Goal: Information Seeking & Learning: Learn about a topic

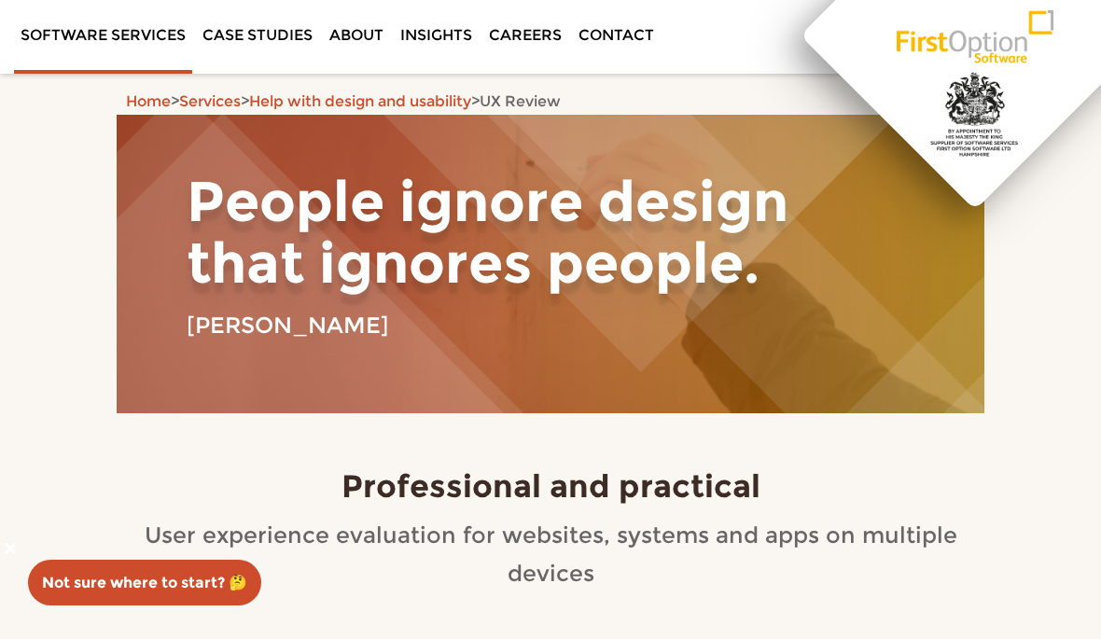
click at [535, 31] on link "Careers" at bounding box center [526, 35] width 86 height 70
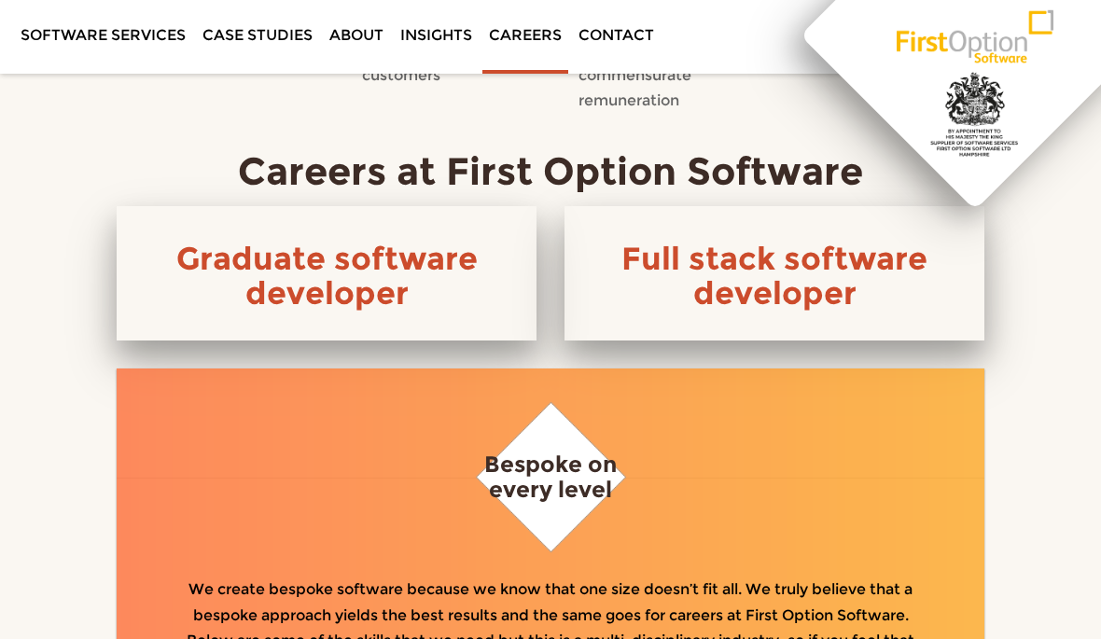
scroll to position [965, 0]
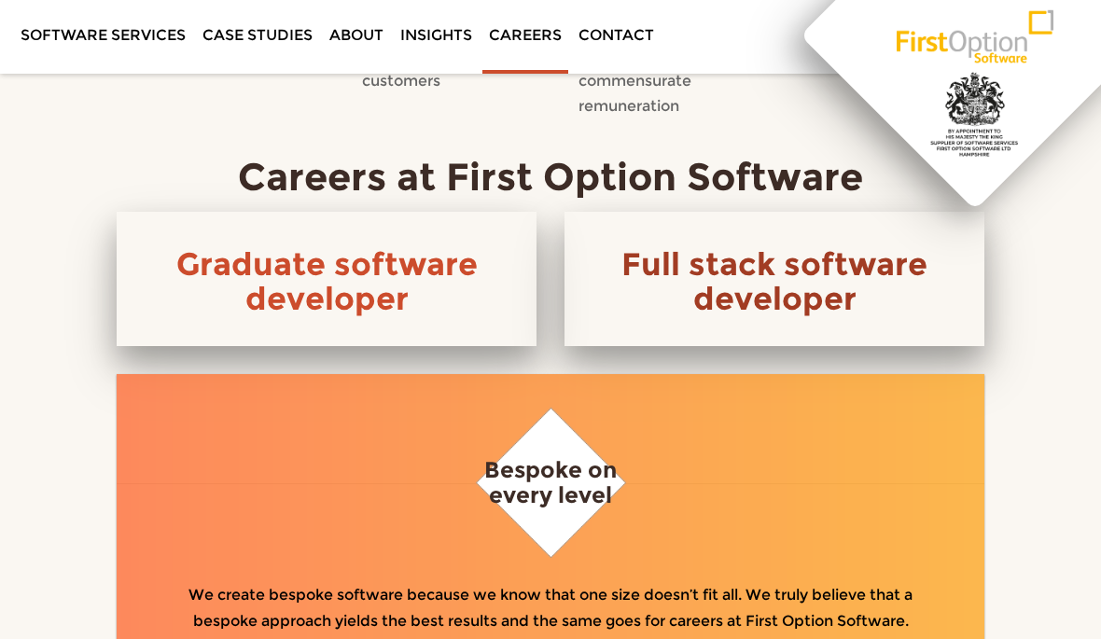
click at [776, 276] on link "Full stack software developer" at bounding box center [775, 281] width 306 height 73
click at [791, 261] on link "Full stack software developer" at bounding box center [775, 281] width 306 height 73
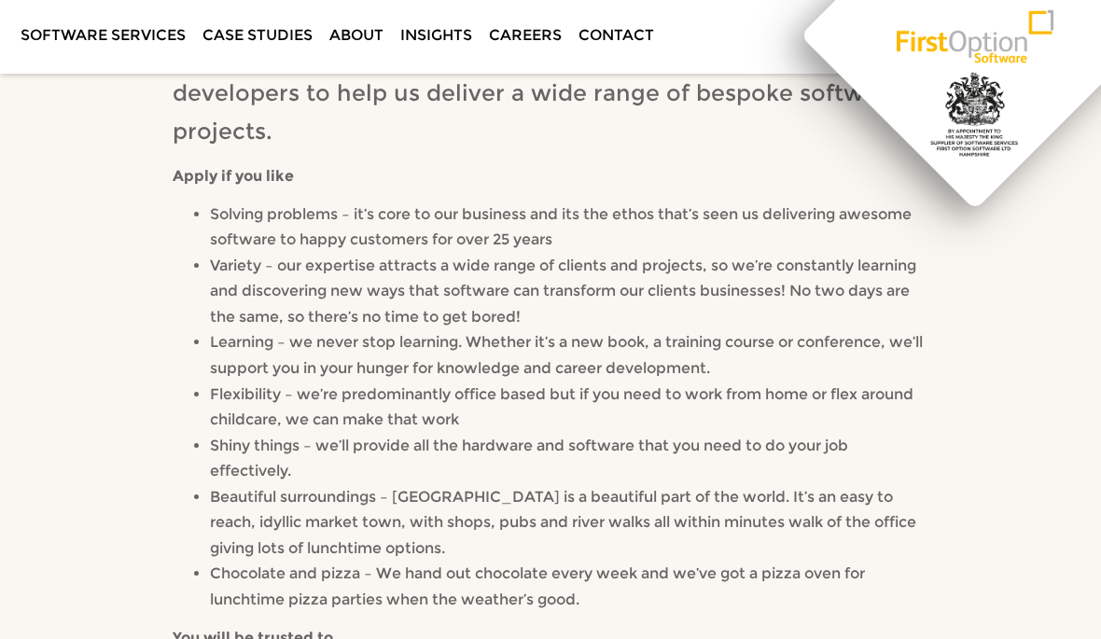
scroll to position [335, 0]
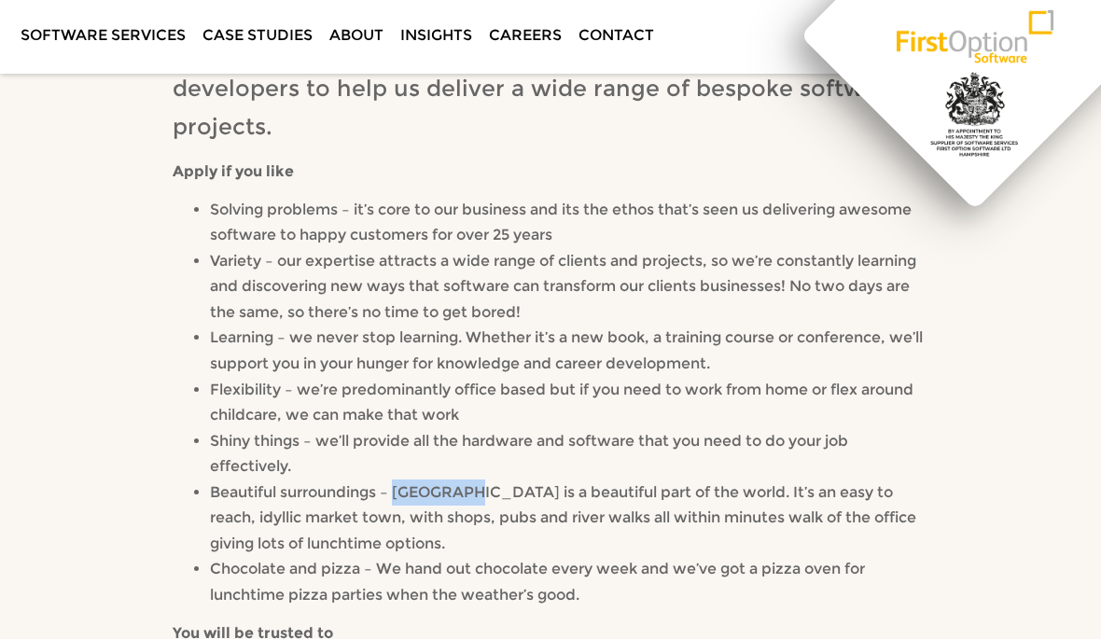
click at [953, 618] on div "We’re looking to welcome a new member to our team of talented developers to hel…" at bounding box center [551, 594] width 868 height 1167
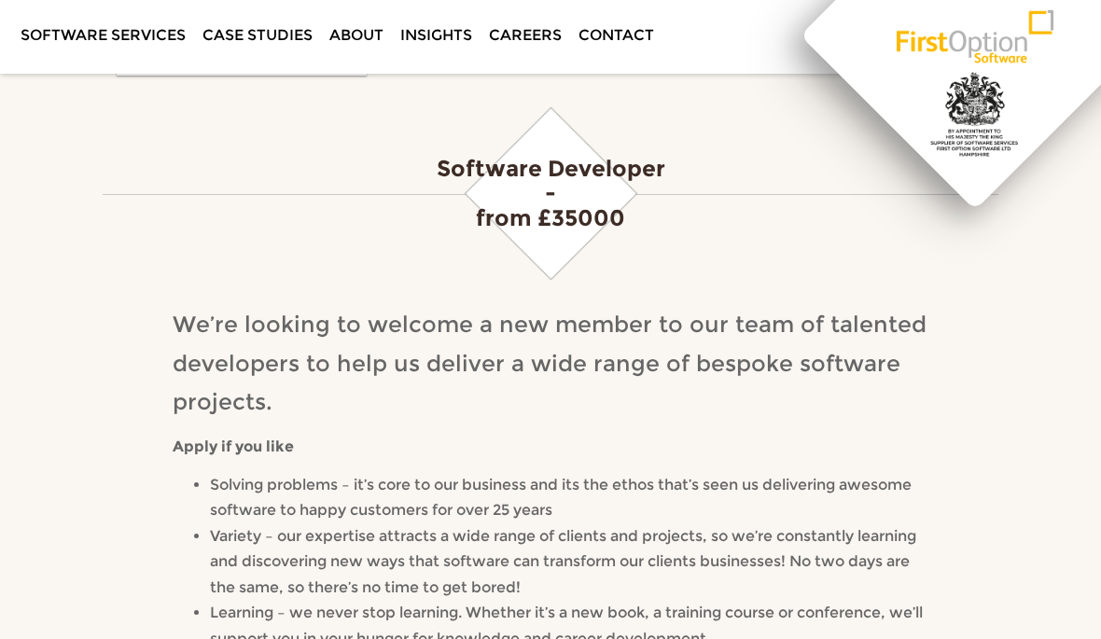
scroll to position [0, 0]
